Goal: Answer question/provide support: Answer question/provide support

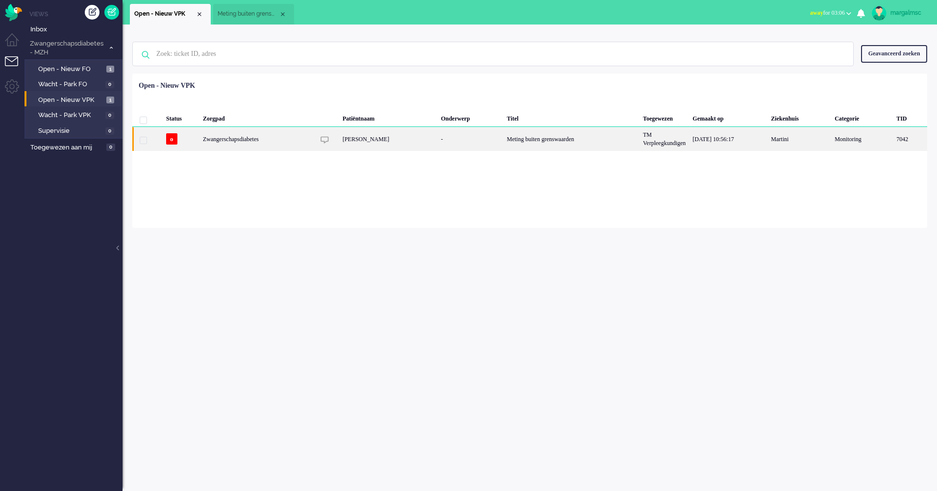
click at [481, 147] on div "-" at bounding box center [470, 139] width 66 height 24
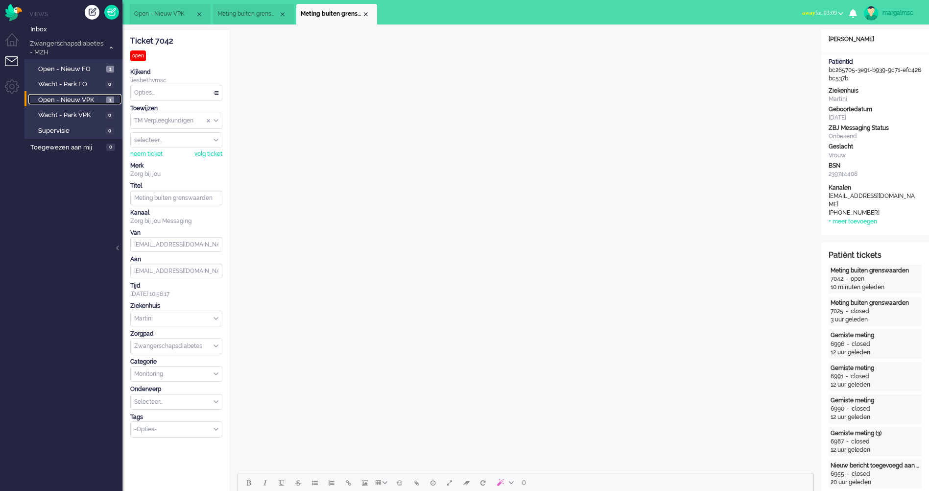
click at [91, 103] on span "Open - Nieuw VPK" at bounding box center [71, 100] width 66 height 9
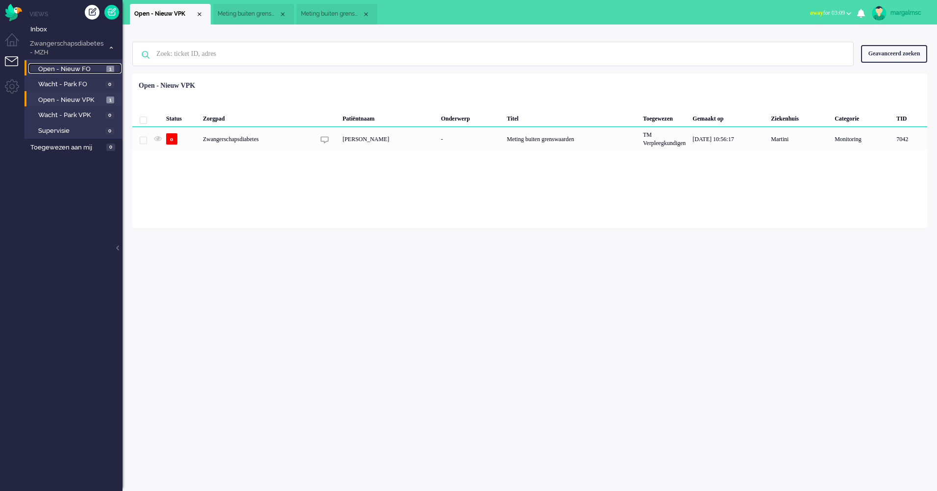
click at [82, 65] on span "Open - Nieuw FO" at bounding box center [71, 69] width 66 height 9
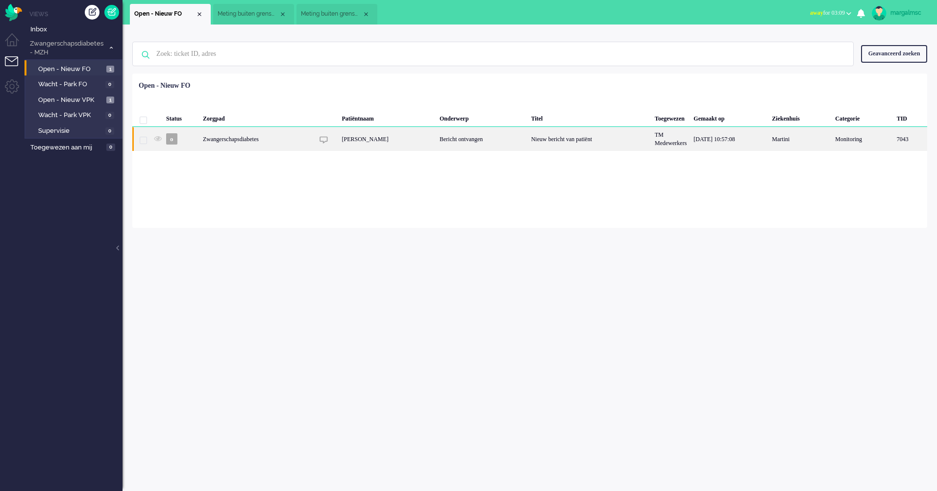
click at [400, 142] on div "[PERSON_NAME]" at bounding box center [387, 139] width 98 height 24
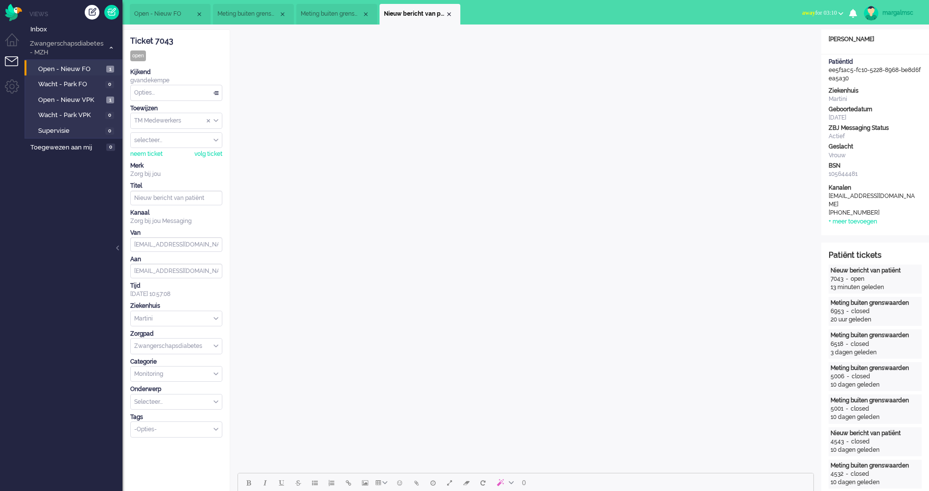
click at [177, 121] on input "Assign Group" at bounding box center [176, 120] width 91 height 15
click at [178, 150] on span "TM Verpleegkundigen" at bounding box center [164, 149] width 59 height 8
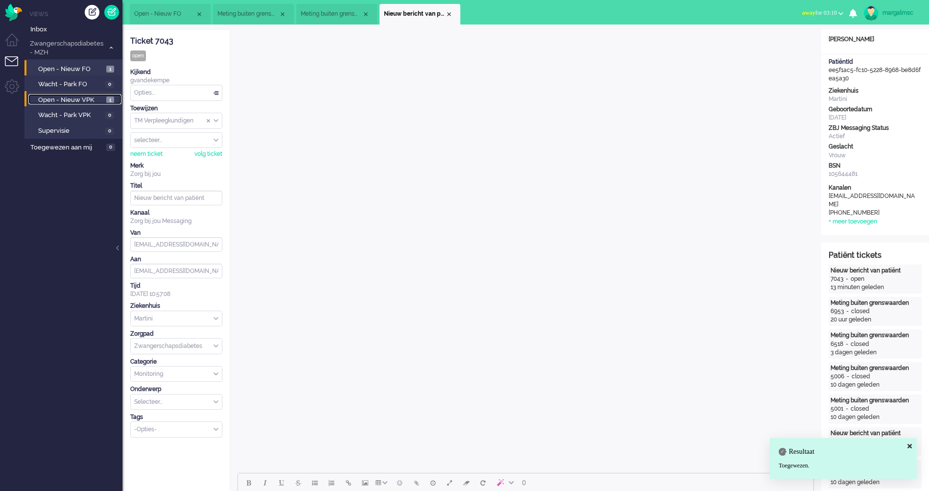
click at [59, 99] on span "Open - Nieuw VPK" at bounding box center [71, 100] width 66 height 9
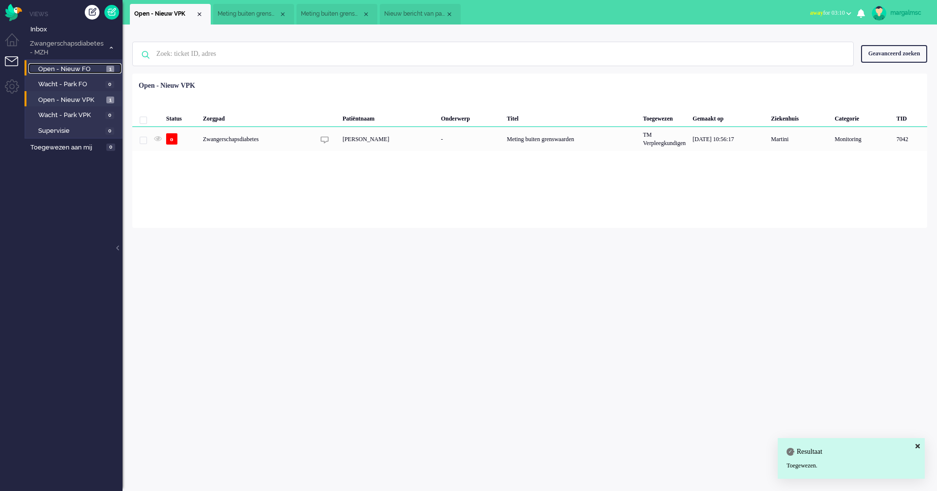
click at [65, 67] on span "Open - Nieuw FO" at bounding box center [71, 69] width 66 height 9
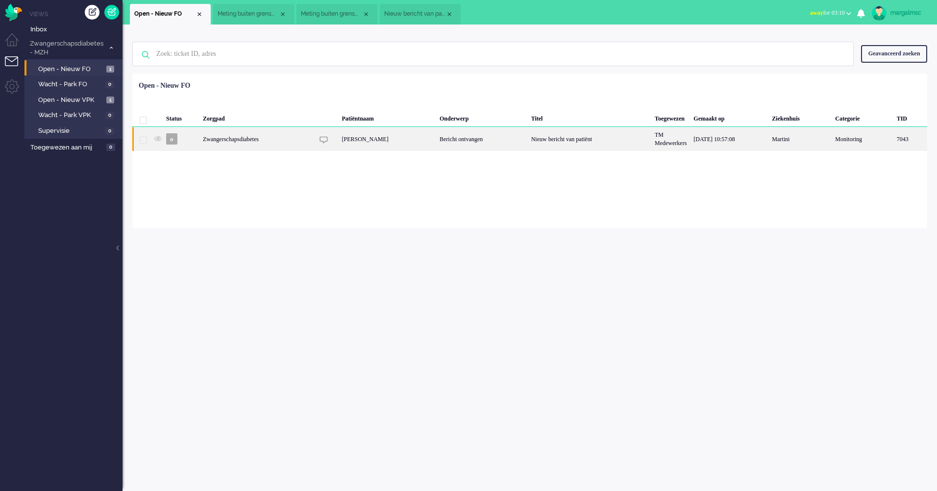
click at [374, 143] on div "[PERSON_NAME]" at bounding box center [387, 139] width 98 height 24
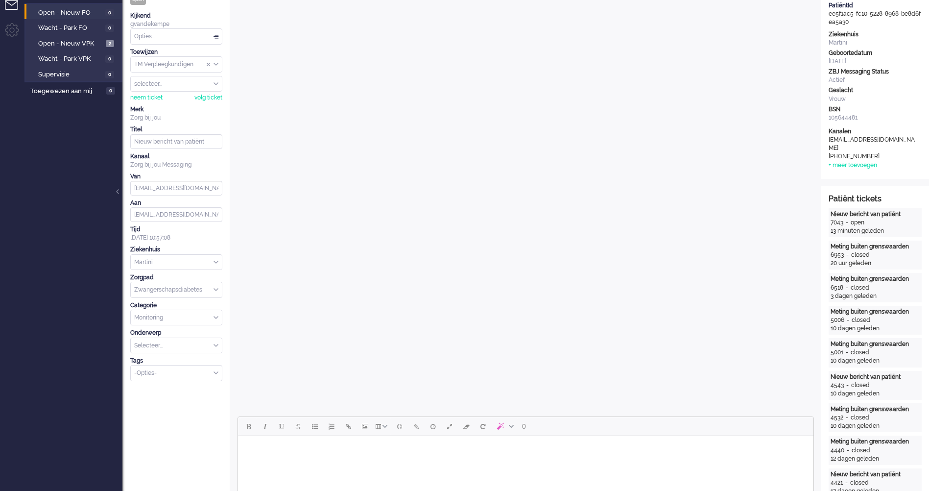
scroll to position [252, 0]
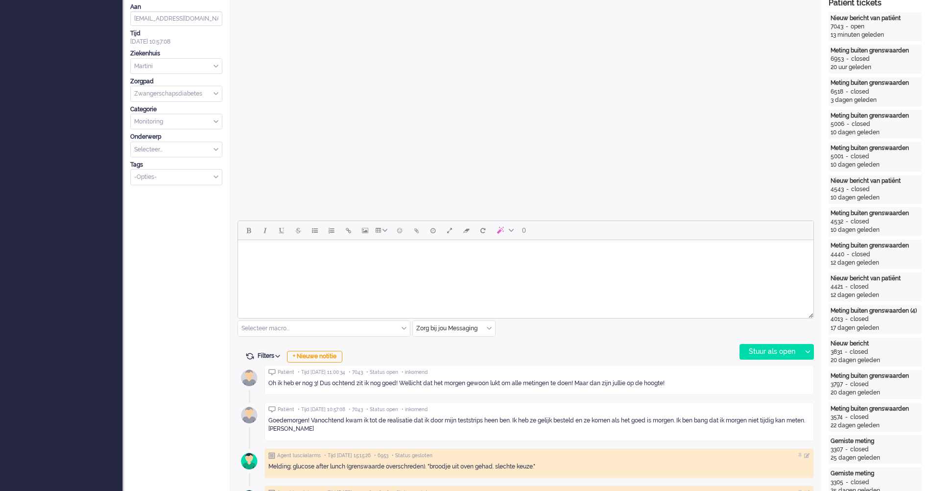
click at [339, 259] on body "Rich Text Area. Press ALT-0 for help." at bounding box center [526, 252] width 568 height 17
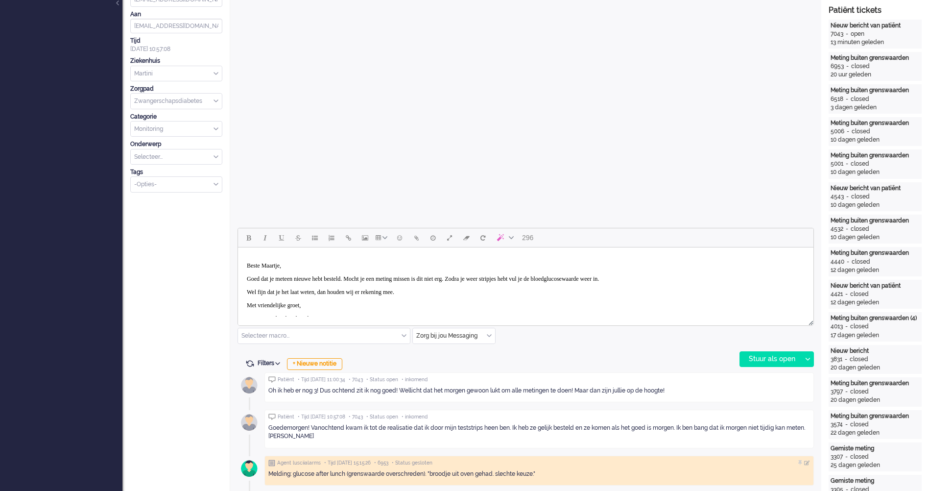
scroll to position [21, 0]
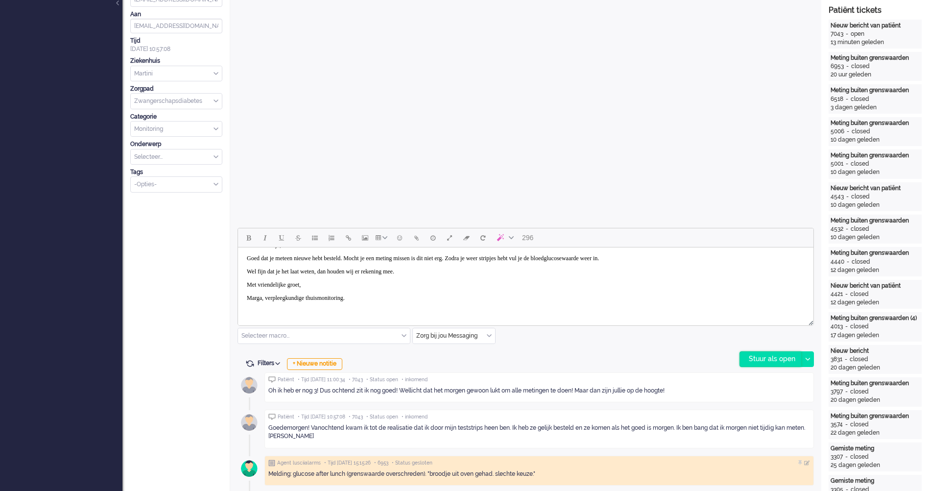
click at [785, 361] on div "Stuur als open" at bounding box center [770, 359] width 61 height 15
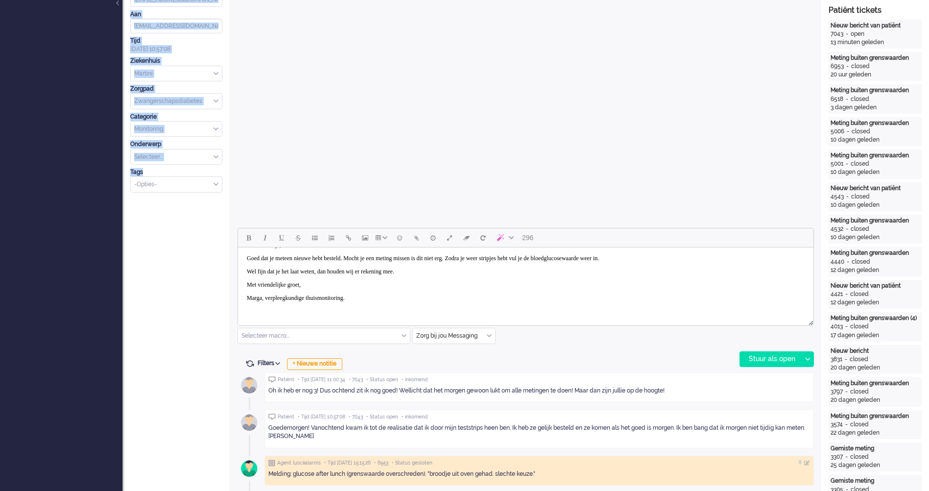
click at [77, 246] on html "Thuis Dashboard [GEOGRAPHIC_DATA] Volgen [GEOGRAPHIC_DATA] release_2.1.2 Views …" at bounding box center [464, 0] width 929 height 491
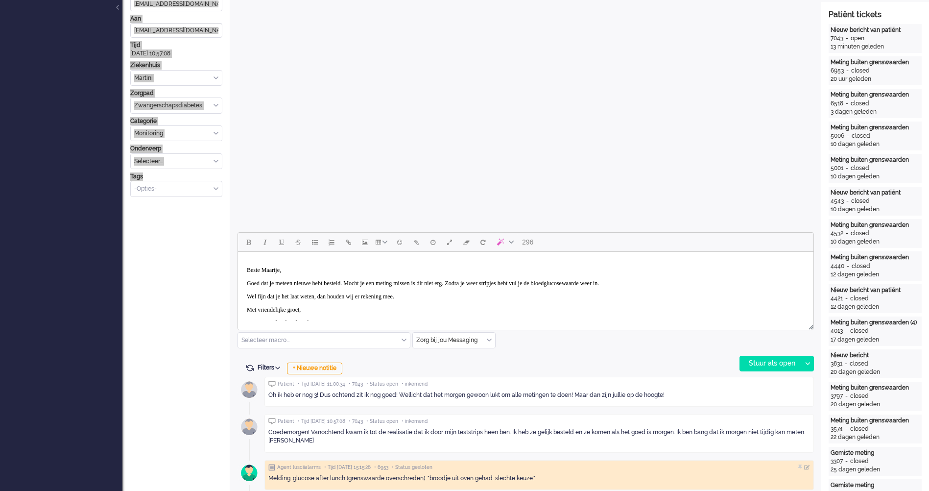
scroll to position [192, 0]
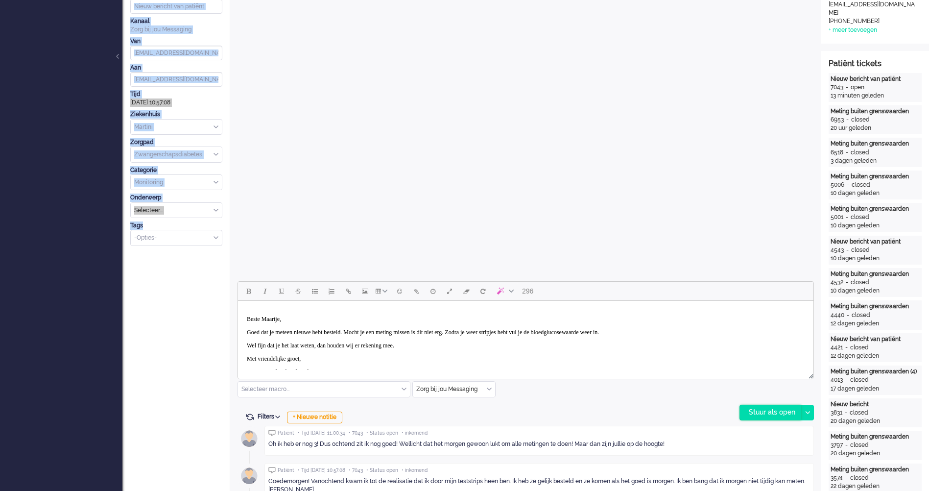
drag, startPoint x: 766, startPoint y: 415, endPoint x: 743, endPoint y: 412, distance: 23.2
click at [766, 415] on div "Stuur als open" at bounding box center [770, 412] width 61 height 15
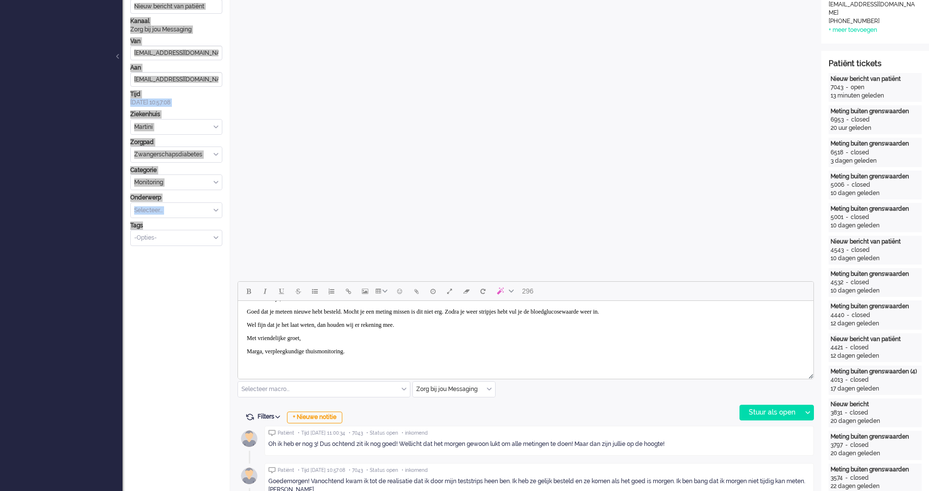
click at [440, 327] on p "Wel fijn dat je het laat weten, dan houden wij er rekening mee." at bounding box center [526, 324] width 558 height 7
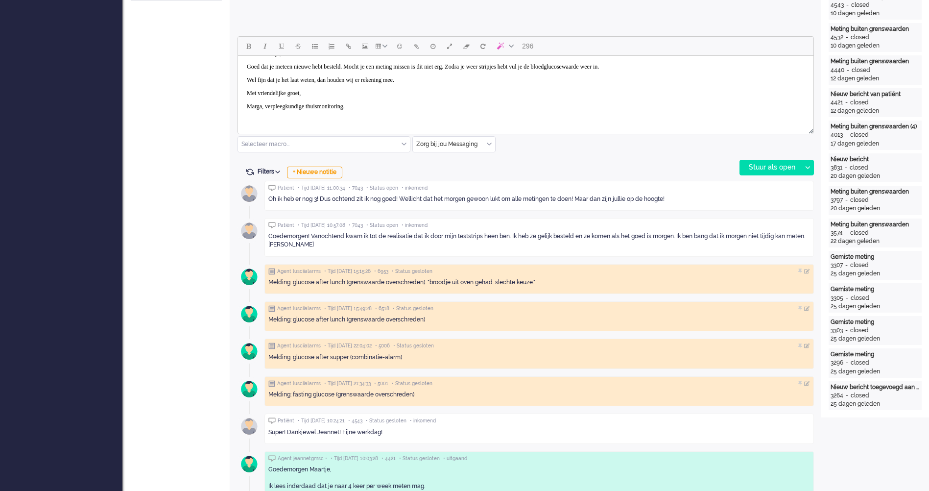
scroll to position [485, 0]
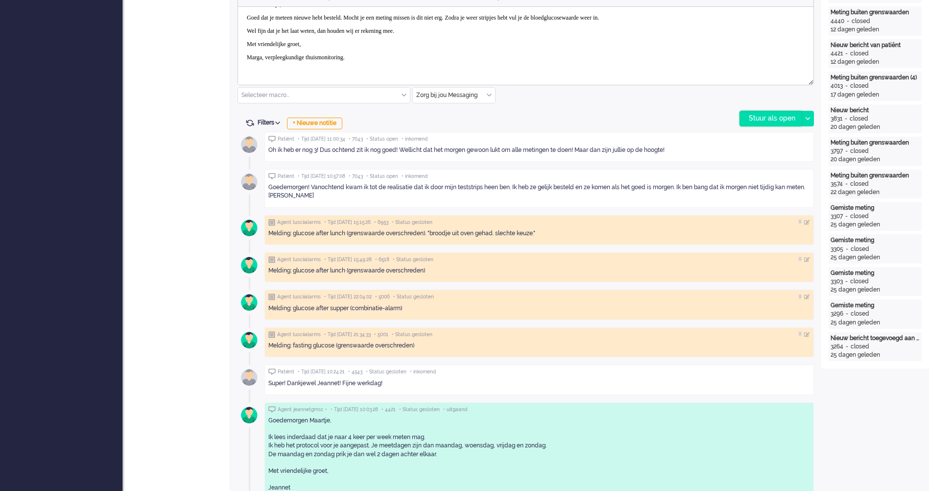
click at [773, 121] on div "Stuur als open" at bounding box center [770, 118] width 61 height 15
click at [447, 94] on input "text" at bounding box center [454, 95] width 82 height 15
drag, startPoint x: 373, startPoint y: 64, endPoint x: 381, endPoint y: 63, distance: 7.5
click at [374, 63] on body "Beste Maartje, Goed dat je meteen nieuwe hebt besteld. Mocht je een meting miss…" at bounding box center [526, 31] width 568 height 82
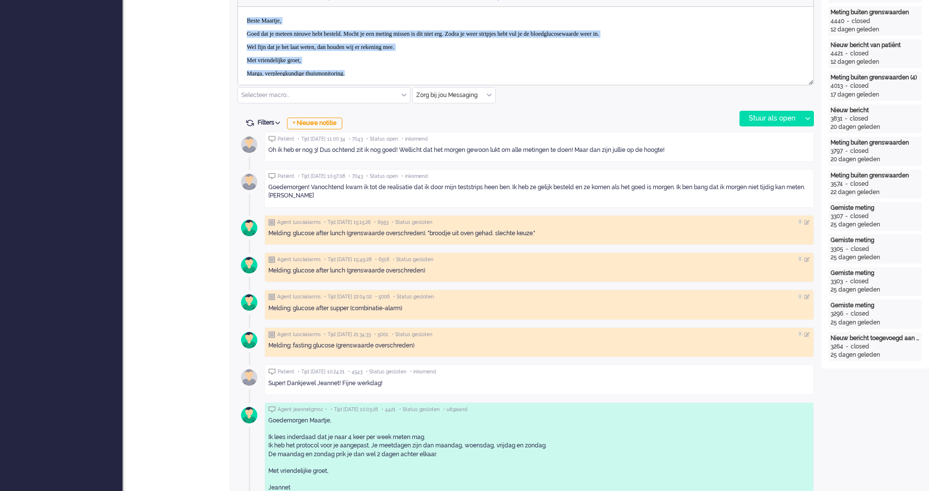
scroll to position [0, 0]
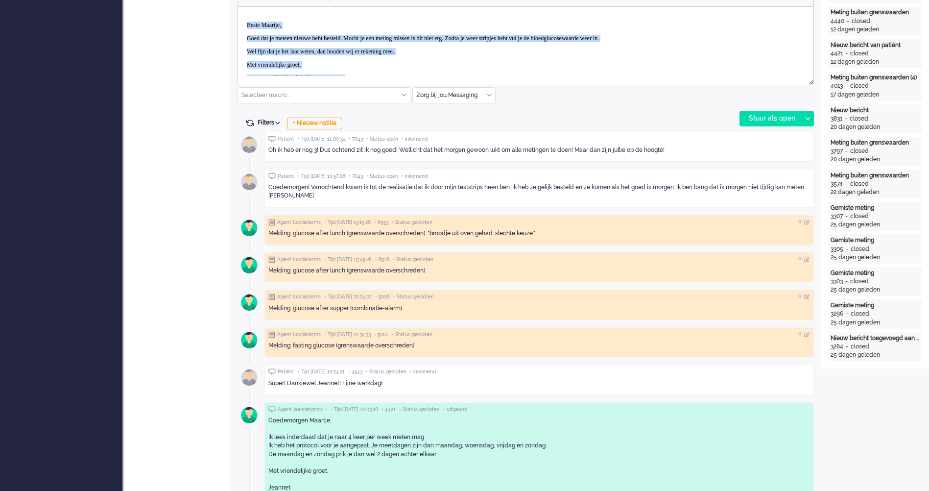
drag, startPoint x: 382, startPoint y: 62, endPoint x: 197, endPoint y: 11, distance: 192.0
click at [238, 11] on html "Beste Maartje, Goed dat je meteen nieuwe hebt besteld. Mocht je een meting miss…" at bounding box center [526, 52] width 576 height 90
copy body "Beste Maartje, Goed dat je meteen nieuwe hebt besteld. Mocht je een meting miss…"
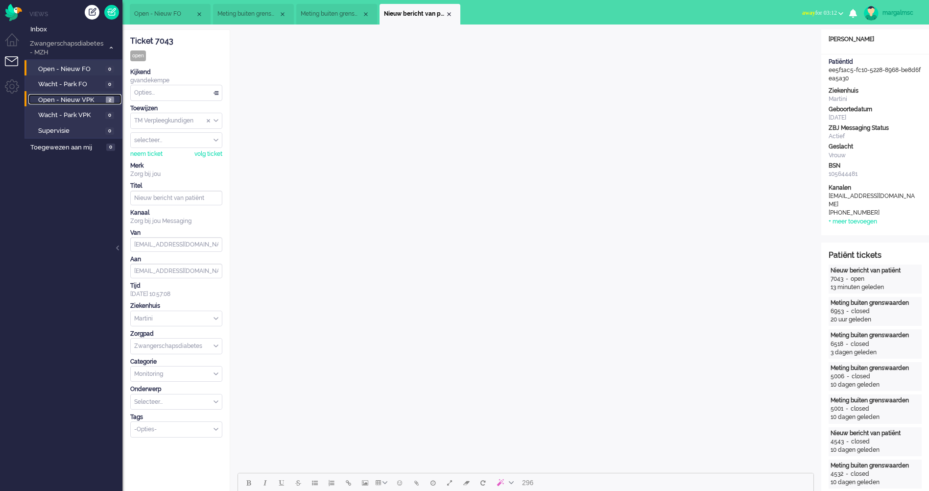
click at [91, 100] on span "Open - Nieuw VPK" at bounding box center [70, 100] width 65 height 9
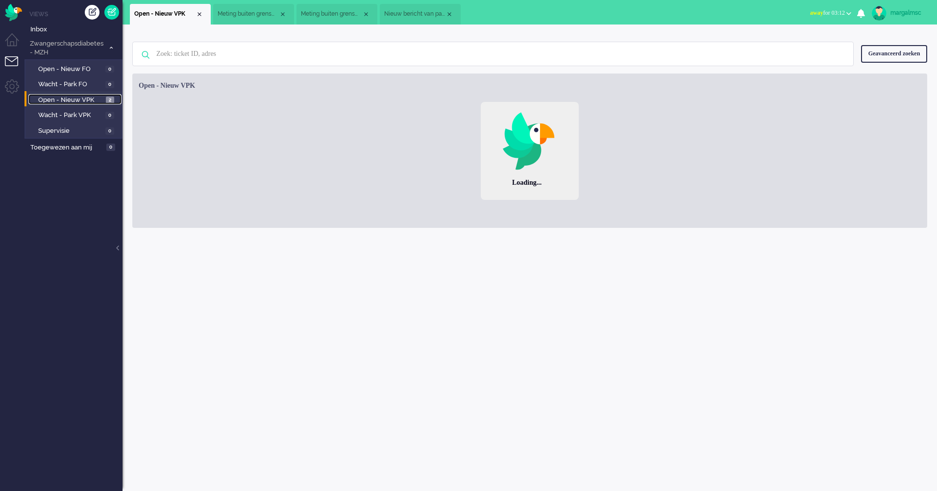
click at [80, 101] on span "Open - Nieuw VPK" at bounding box center [70, 100] width 65 height 9
click at [403, 10] on span "Nieuw bericht van patiënt" at bounding box center [414, 14] width 61 height 8
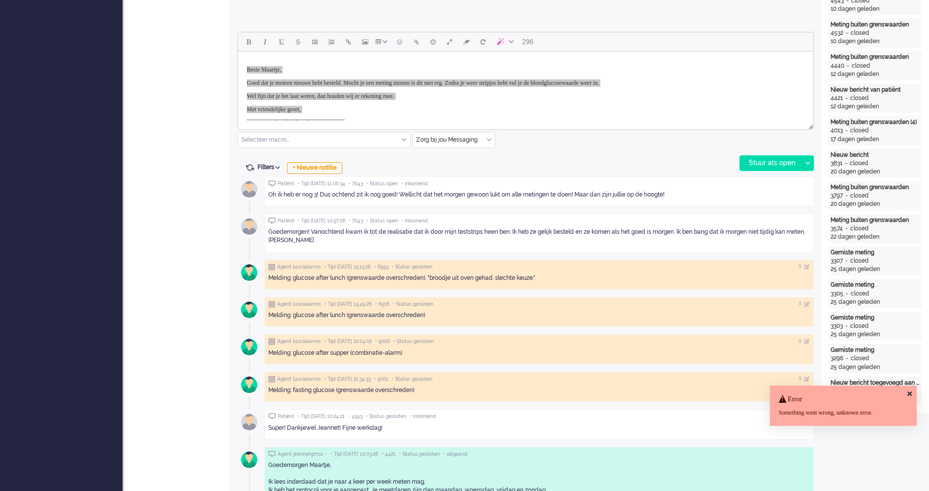
scroll to position [392, 0]
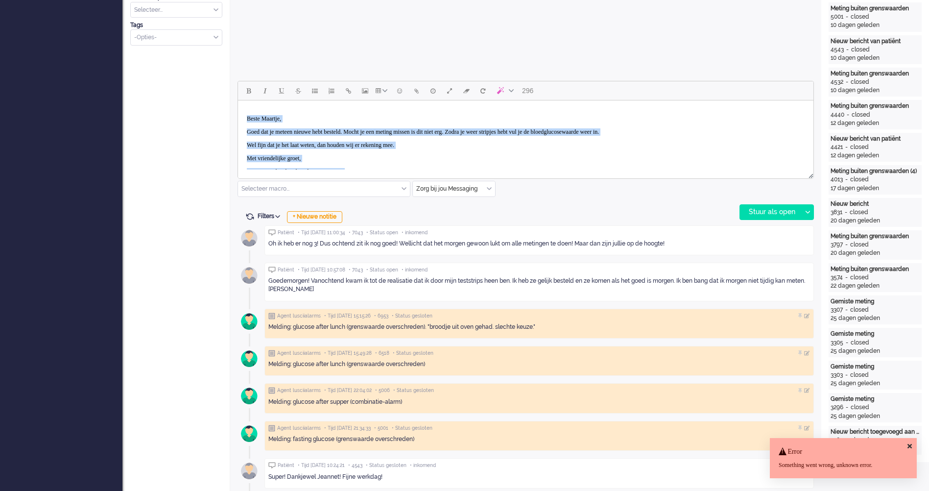
drag, startPoint x: 352, startPoint y: 142, endPoint x: 355, endPoint y: 158, distance: 16.3
click at [351, 142] on p "Wel fijn dat je het laat weten, dan houden wij er rekening mee." at bounding box center [526, 145] width 558 height 7
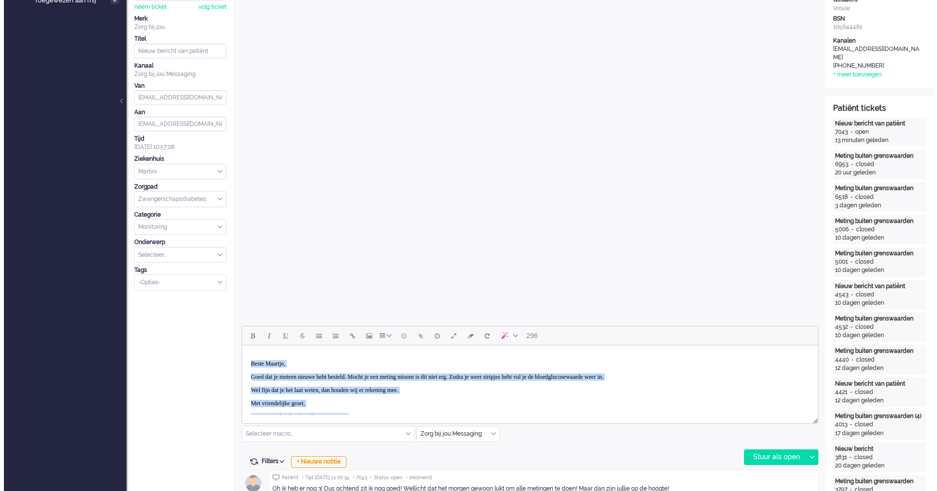
scroll to position [0, 0]
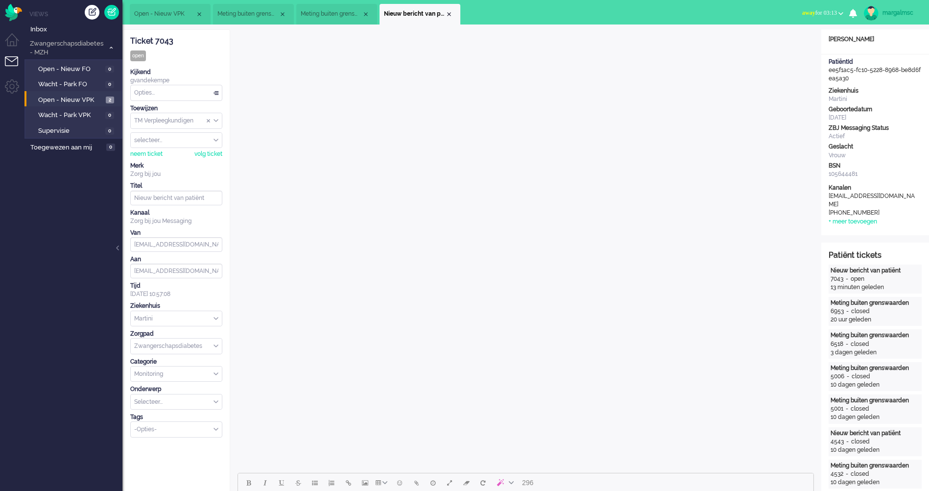
click at [452, 10] on li "Nieuw bericht van patiënt" at bounding box center [420, 14] width 81 height 21
click at [448, 12] on div "Close tab" at bounding box center [449, 14] width 8 height 8
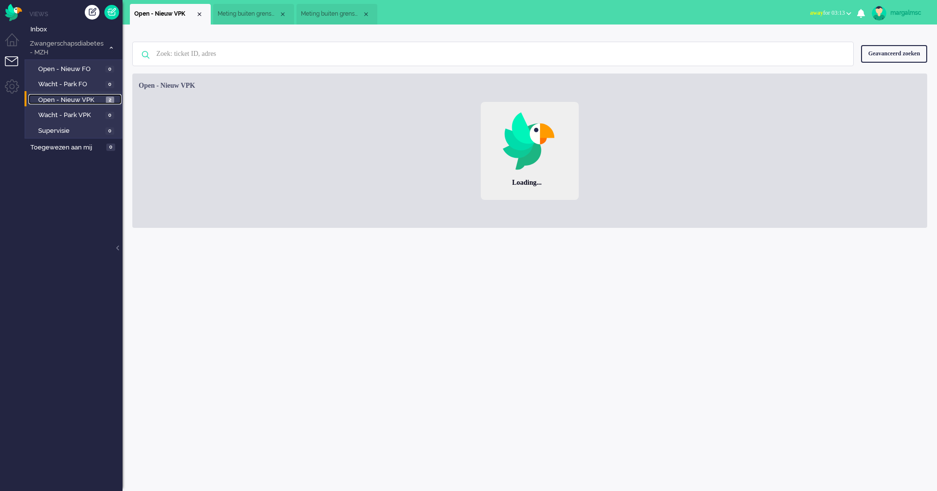
click at [80, 98] on span "Open - Nieuw VPK" at bounding box center [70, 100] width 65 height 9
click at [75, 98] on span "Open - Nieuw VPK" at bounding box center [71, 100] width 66 height 9
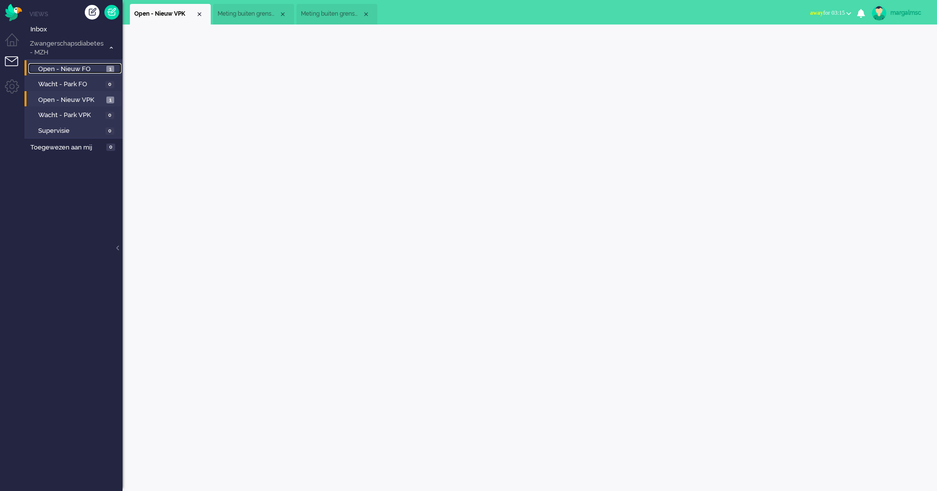
click at [59, 67] on span "Open - Nieuw FO" at bounding box center [71, 69] width 66 height 9
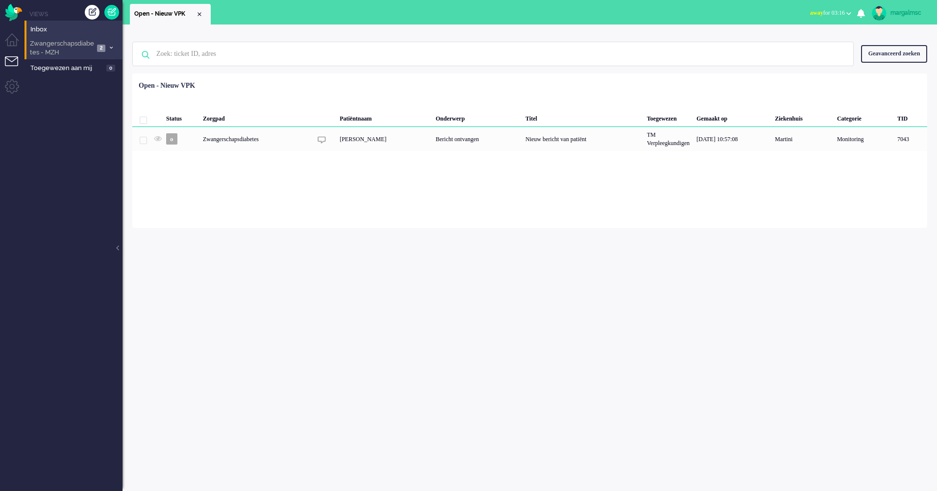
click at [67, 49] on span "Zwangerschapsdiabetes - MZH" at bounding box center [61, 48] width 66 height 18
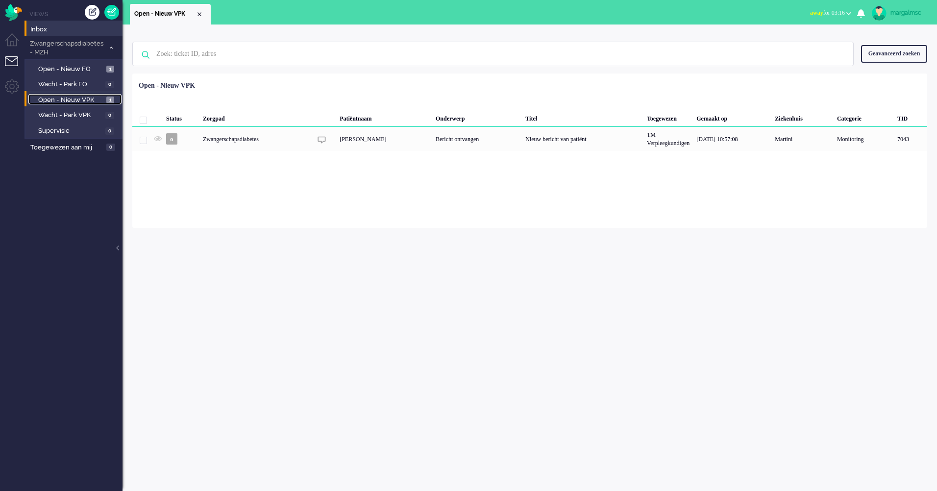
click at [84, 98] on span "Open - Nieuw VPK" at bounding box center [71, 100] width 66 height 9
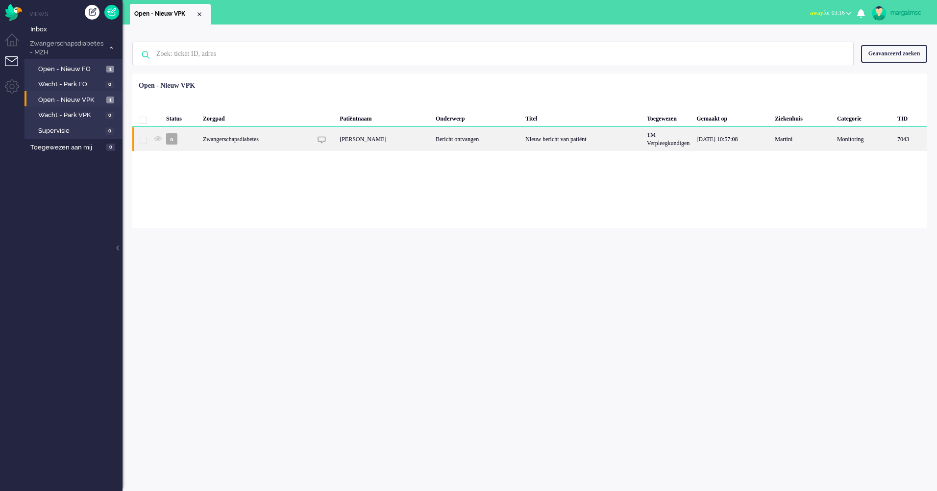
click at [466, 141] on div "Bericht ontvangen" at bounding box center [477, 139] width 90 height 24
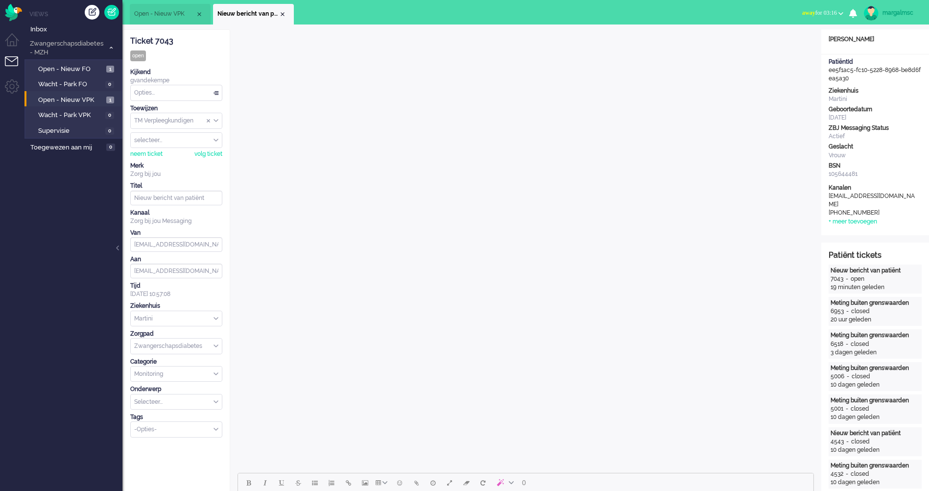
click at [171, 93] on div "Opties..." at bounding box center [176, 92] width 91 height 15
click at [60, 68] on span "Open - Nieuw FO" at bounding box center [71, 69] width 66 height 9
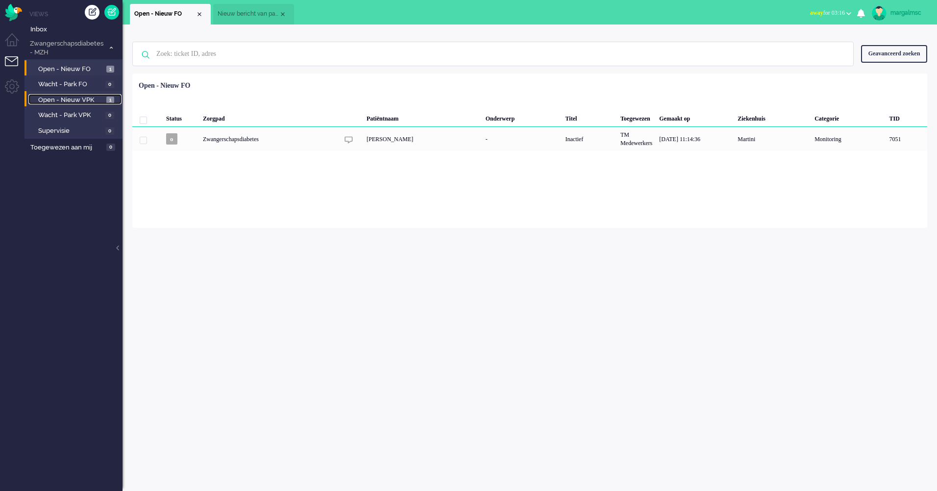
click at [68, 103] on span "Open - Nieuw VPK" at bounding box center [71, 100] width 66 height 9
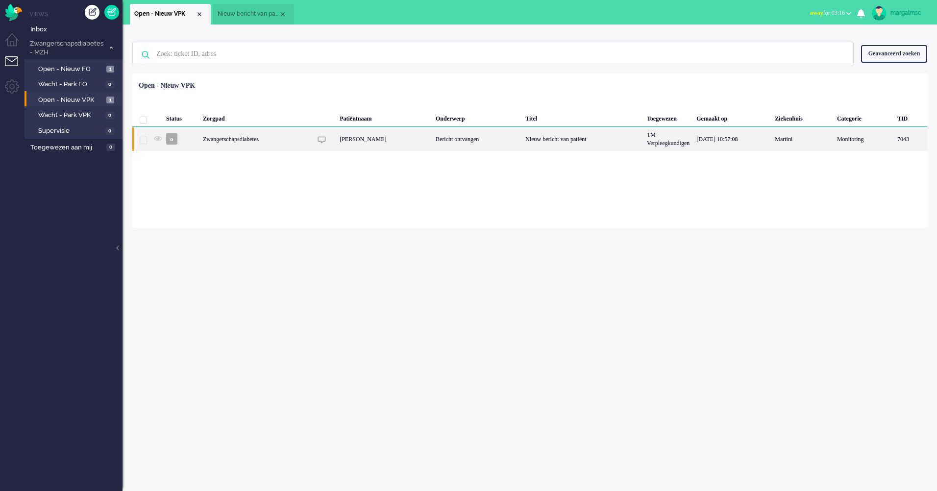
click at [434, 143] on div "Bericht ontvangen" at bounding box center [477, 139] width 90 height 24
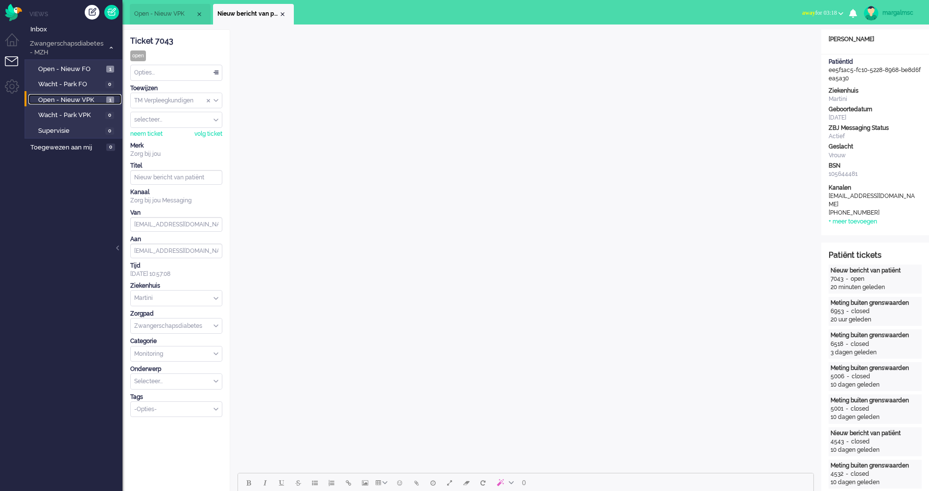
click at [76, 99] on span "Open - Nieuw VPK" at bounding box center [71, 100] width 66 height 9
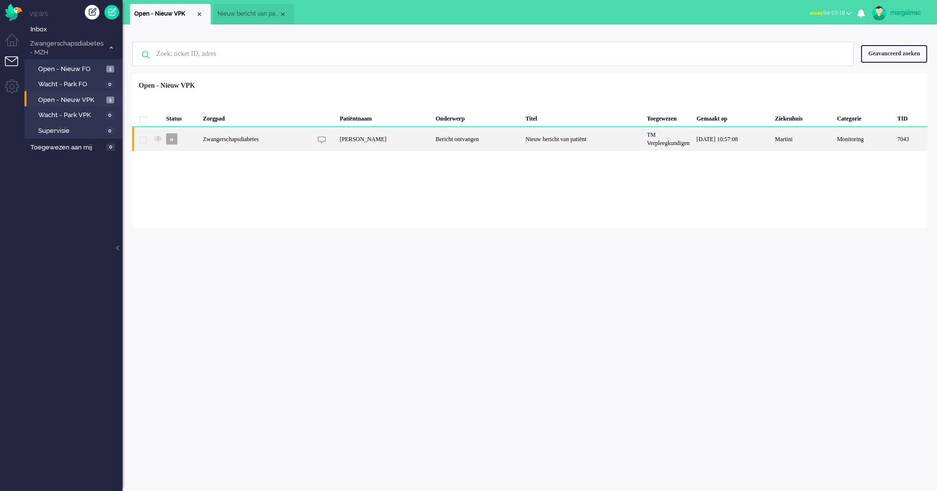
click at [378, 137] on div "[PERSON_NAME]" at bounding box center [384, 139] width 96 height 24
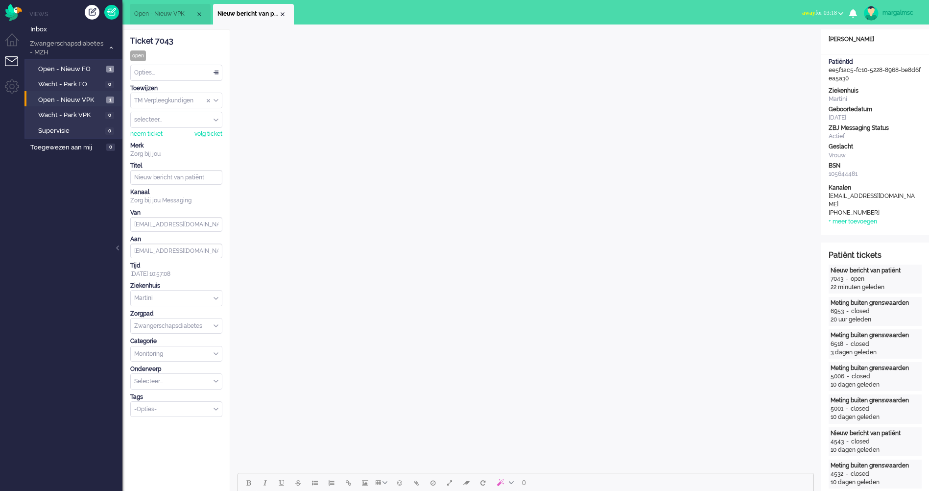
click at [203, 72] on div "Opties..." at bounding box center [176, 72] width 91 height 15
click at [200, 142] on li "Opgelost" at bounding box center [176, 142] width 91 height 14
click at [85, 96] on span "Open - Nieuw VPK" at bounding box center [71, 100] width 66 height 9
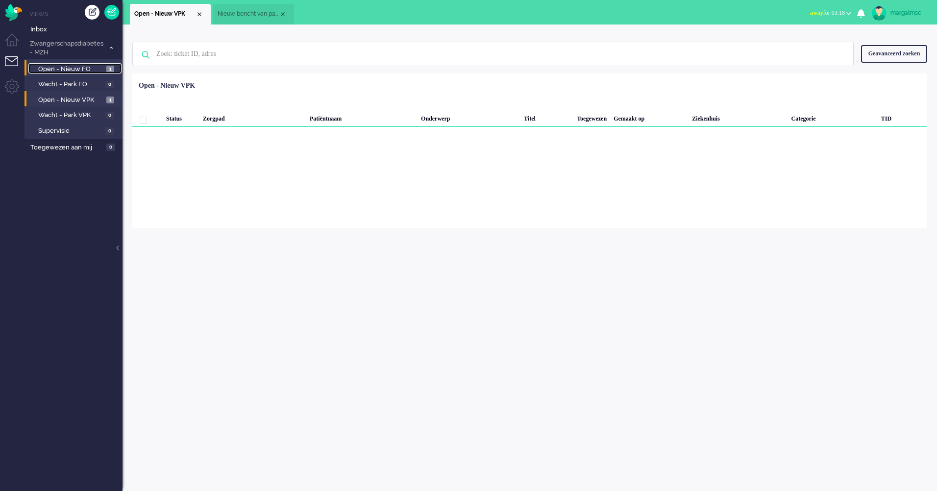
click at [84, 71] on span "Open - Nieuw FO" at bounding box center [71, 69] width 66 height 9
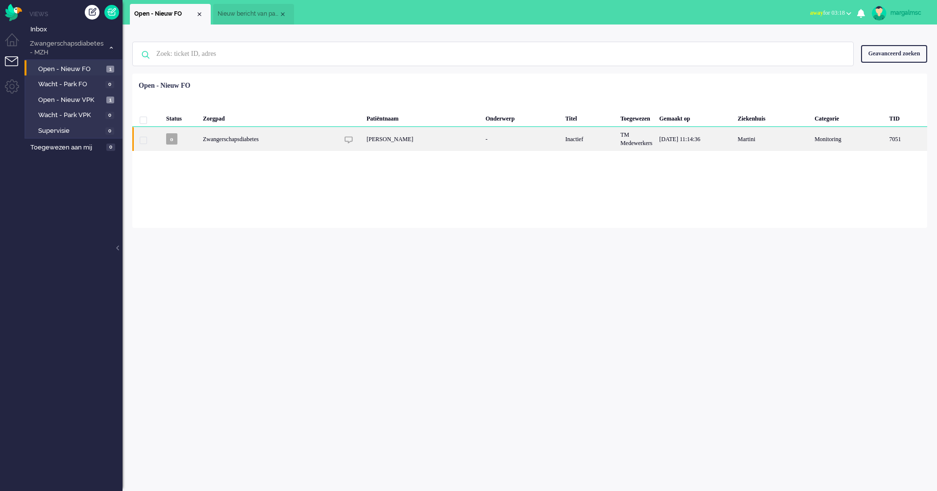
click at [522, 142] on div "-" at bounding box center [522, 139] width 80 height 24
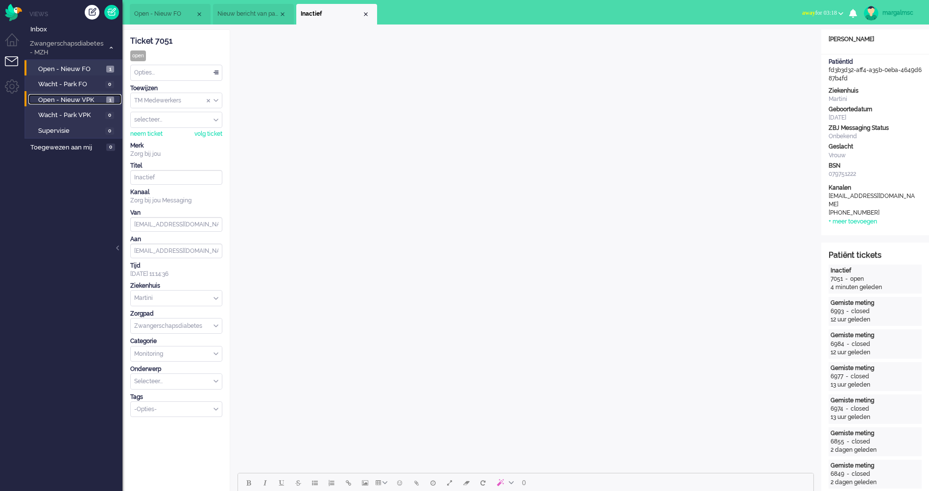
click at [68, 104] on span "Open - Nieuw VPK" at bounding box center [71, 100] width 66 height 9
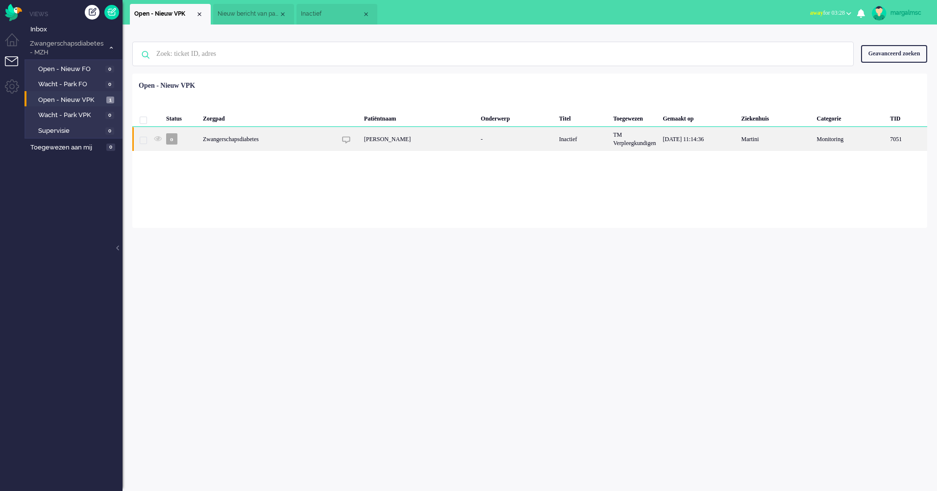
click at [555, 139] on div "Zwangerschapsdiabetes" at bounding box center [582, 139] width 54 height 24
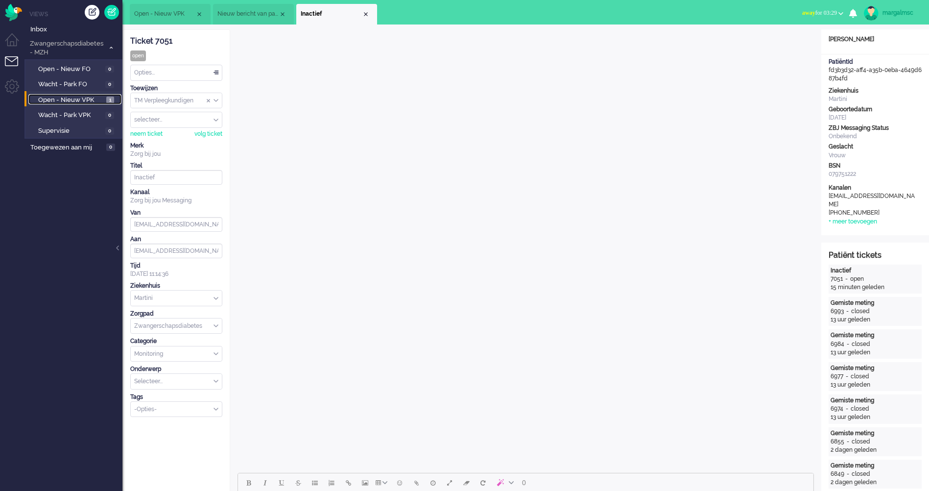
click at [65, 100] on span "Open - Nieuw VPK" at bounding box center [71, 100] width 66 height 9
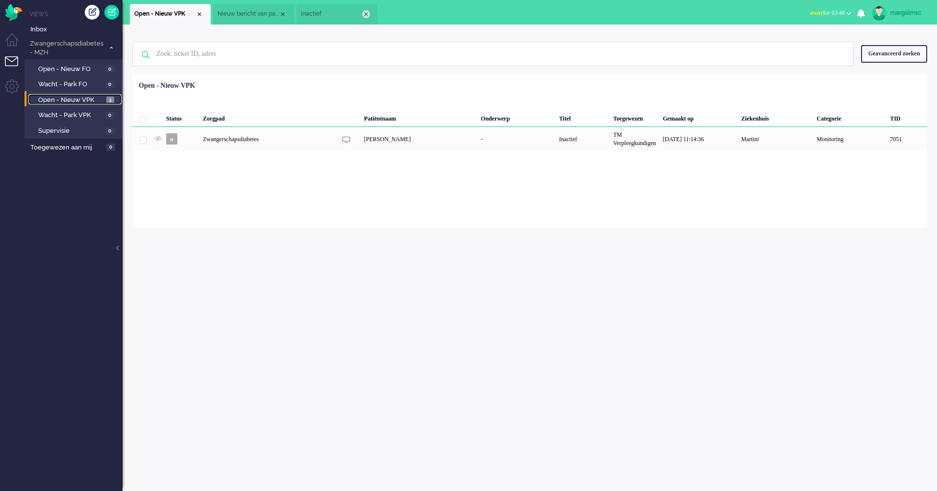
click at [364, 15] on div "Close tab" at bounding box center [366, 14] width 8 height 8
click at [283, 14] on div "Close tab" at bounding box center [283, 14] width 8 height 8
